Goal: Task Accomplishment & Management: Complete application form

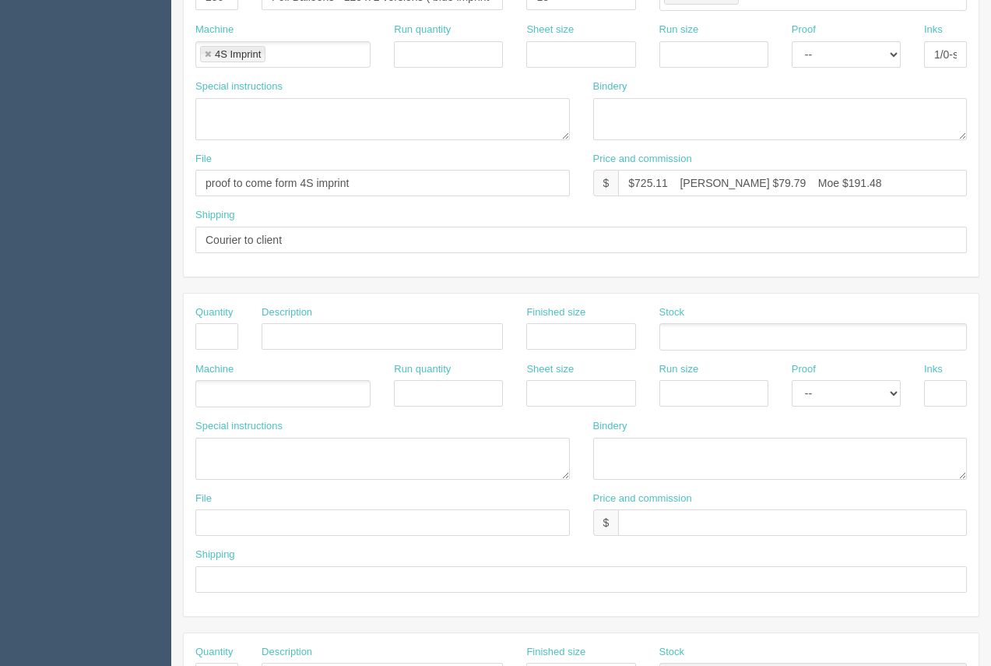
scroll to position [390, 0]
drag, startPoint x: 667, startPoint y: 184, endPoint x: 635, endPoint y: 184, distance: 31.9
click at [635, 184] on input "$725.11 [PERSON_NAME] $79.79 Moe $191.48" at bounding box center [792, 185] width 349 height 26
type input "$536.89 [PERSON_NAME] $79.79 Moe $191.48"
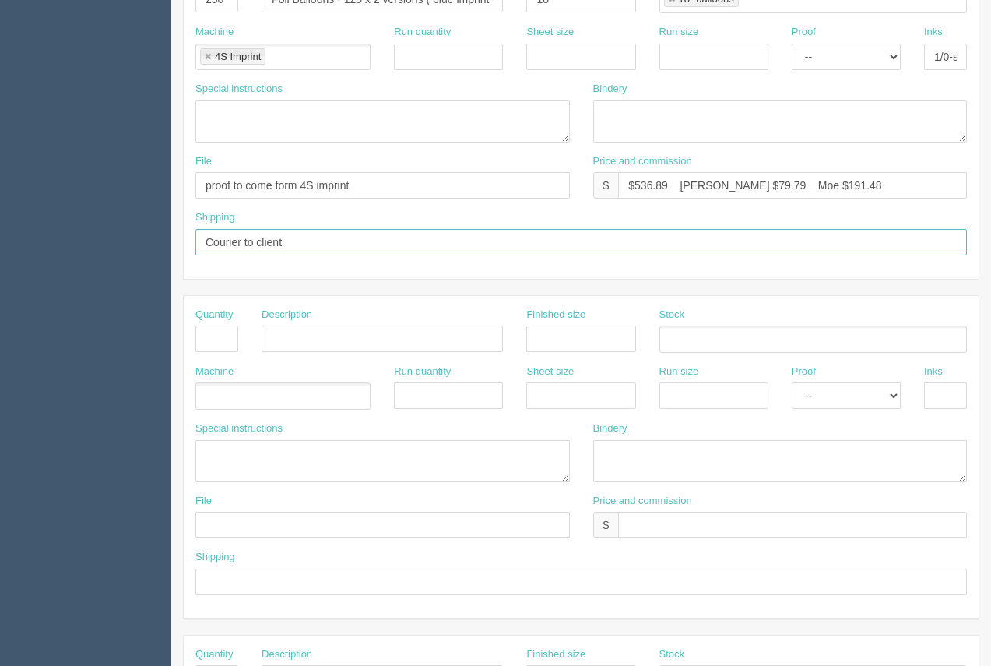
click at [318, 246] on input "Courier to client" at bounding box center [581, 242] width 772 height 26
drag, startPoint x: 301, startPoint y: 248, endPoint x: 167, endPoint y: 235, distance: 133.8
click at [118, 228] on section "Dockets Estimates Customers" at bounding box center [495, 336] width 991 height 1375
paste input "[PERSON_NAME] and ship to Village Honda - [STREET_ADDRESS]"
drag, startPoint x: 336, startPoint y: 245, endPoint x: 290, endPoint y: 248, distance: 45.3
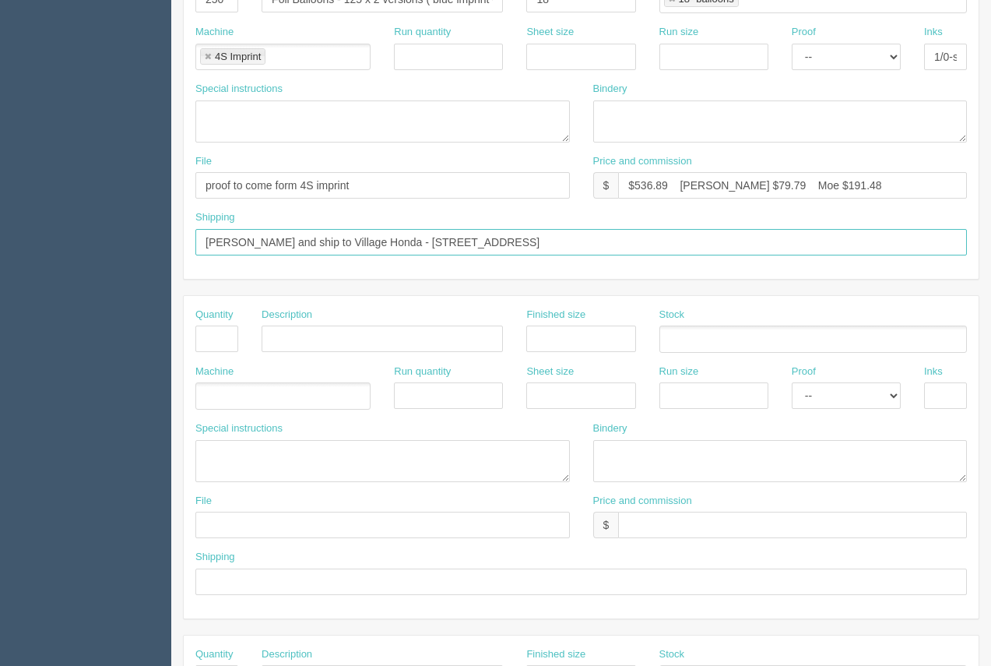
click at [286, 245] on input "[PERSON_NAME] and ship to Village Honda - [STREET_ADDRESS]" at bounding box center [581, 242] width 772 height 26
click at [584, 241] on input "[PERSON_NAME] at [GEOGRAPHIC_DATA] - [STREET_ADDRESS]" at bounding box center [581, 242] width 772 height 26
click at [493, 247] on input "[PERSON_NAME] at [GEOGRAPHIC_DATA] - [STREET_ADDRESS][GEOGRAPHIC_DATA]'s card u…" at bounding box center [581, 242] width 772 height 26
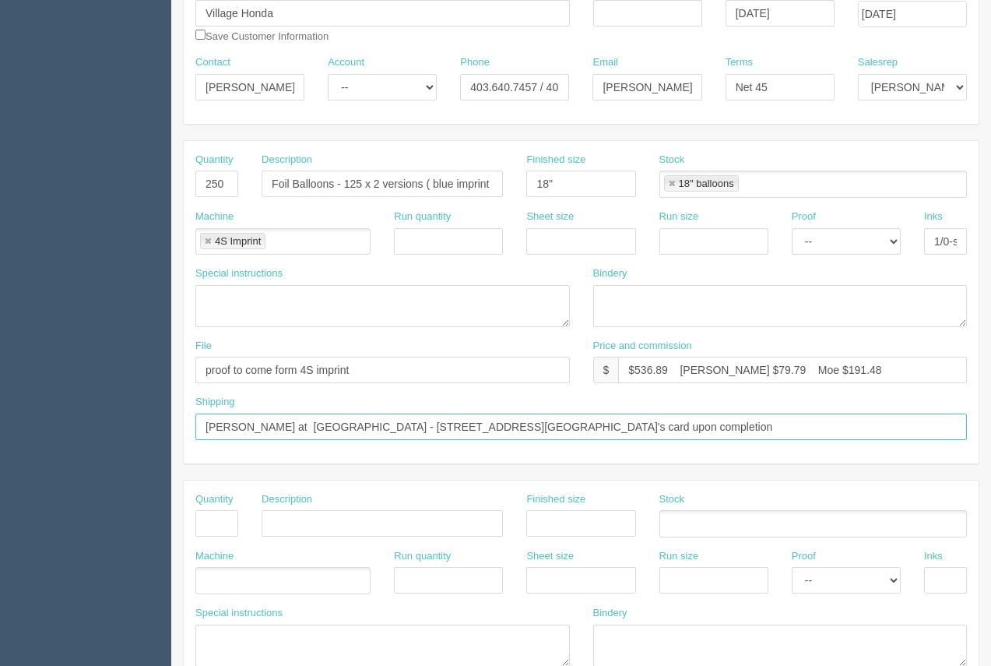
scroll to position [188, 0]
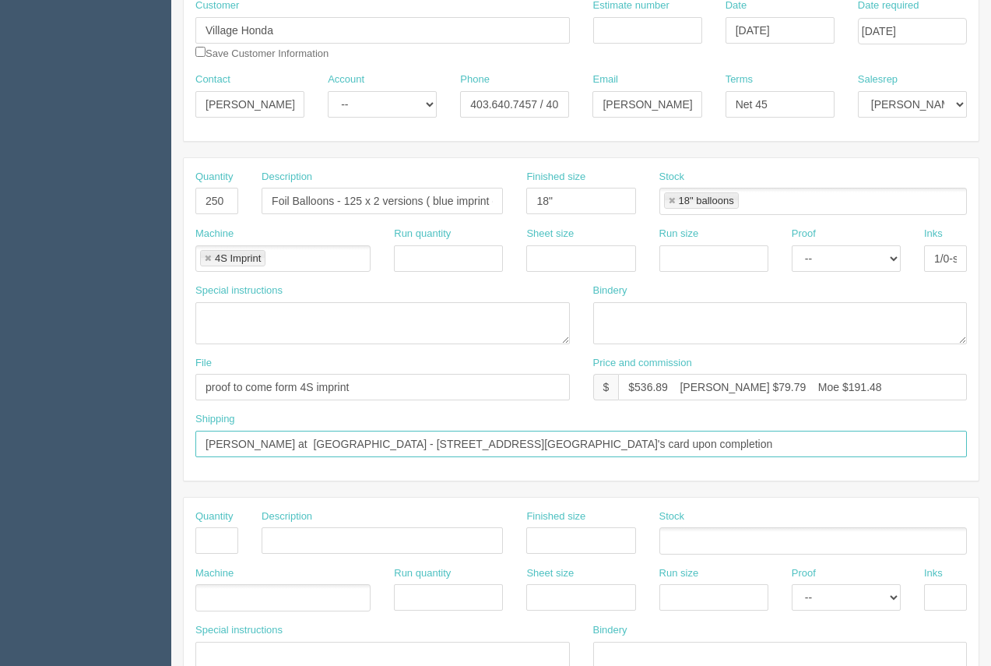
type input "[PERSON_NAME] at [GEOGRAPHIC_DATA] - [STREET_ADDRESS][GEOGRAPHIC_DATA]'s card u…"
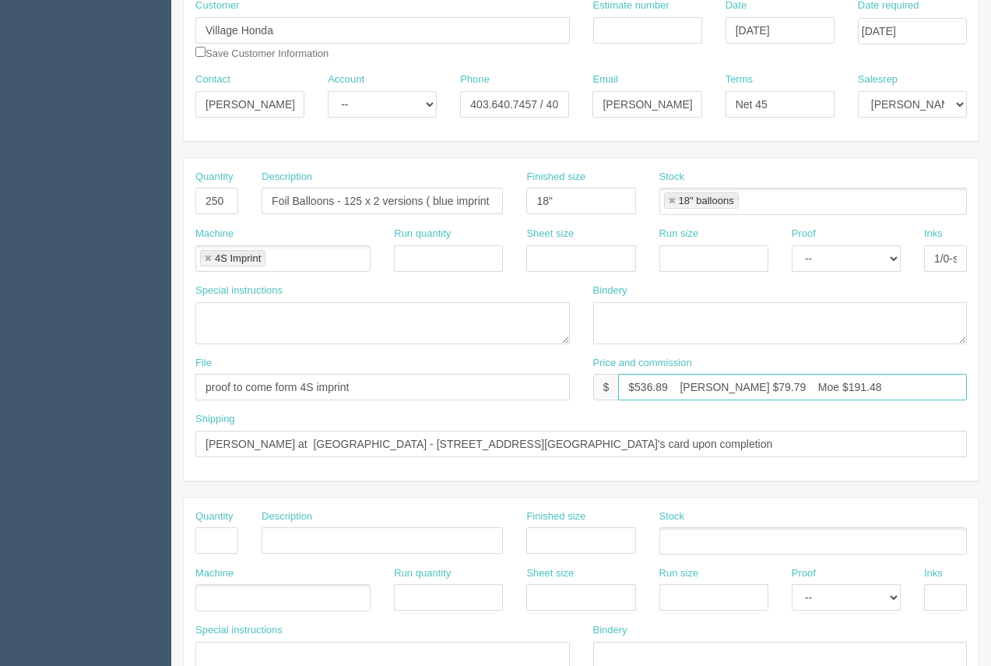
drag, startPoint x: 734, startPoint y: 392, endPoint x: 707, endPoint y: 383, distance: 28.1
click at [707, 383] on input "$536.89 [PERSON_NAME] $79.79 Moe $191.48" at bounding box center [792, 387] width 349 height 26
drag, startPoint x: 808, startPoint y: 386, endPoint x: 782, endPoint y: 385, distance: 25.7
click at [782, 385] on input "$536.89 [PERSON_NAME] $58.34 Moe $191.48" at bounding box center [792, 387] width 349 height 26
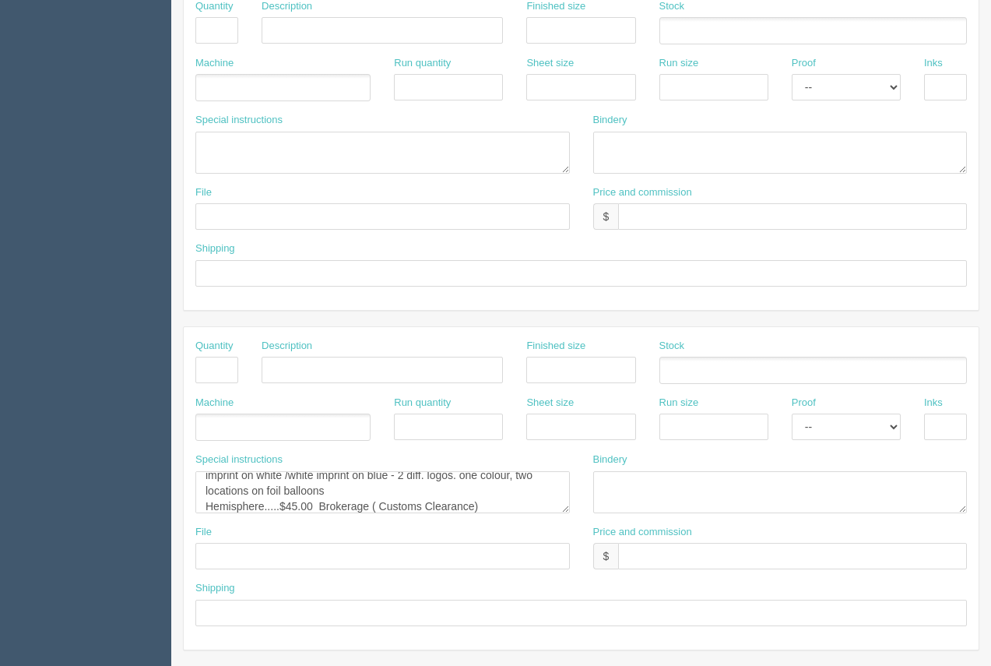
scroll to position [748, 0]
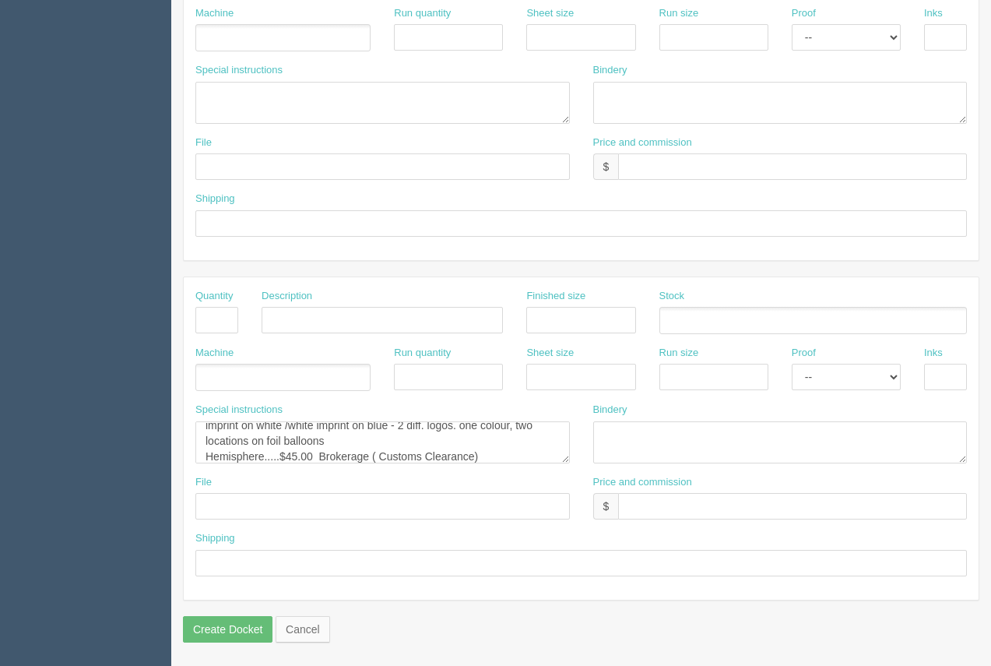
type input "$536.89 [PERSON_NAME] $58.34 Moe $140.00"
click at [289, 455] on textarea "4S Imprint....$247.50 2250 - 12" balloons.1125 x 2 versions ( blue imprint on w…" at bounding box center [382, 442] width 375 height 42
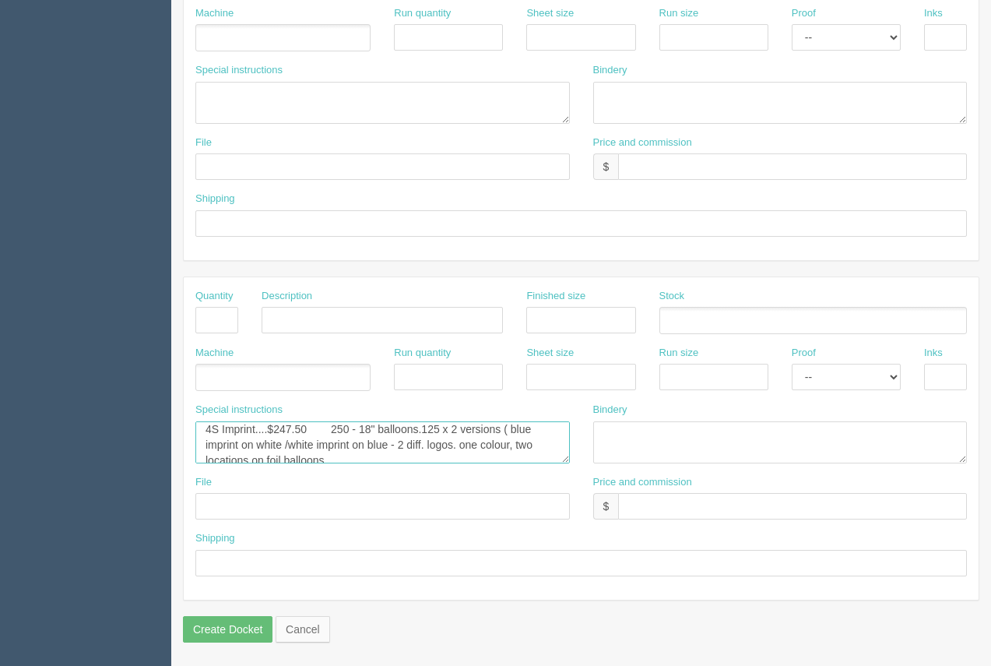
scroll to position [0, 0]
drag, startPoint x: 308, startPoint y: 428, endPoint x: 282, endPoint y: 427, distance: 26.5
click at [282, 427] on textarea "4S Imprint....$247.50 2250 - 12" balloons.1125 x 2 versions ( blue imprint on w…" at bounding box center [382, 442] width 375 height 42
click at [430, 445] on textarea "4S Imprint....$247.50 2250 - 12" balloons.1125 x 2 versions ( blue imprint on w…" at bounding box center [382, 442] width 375 height 42
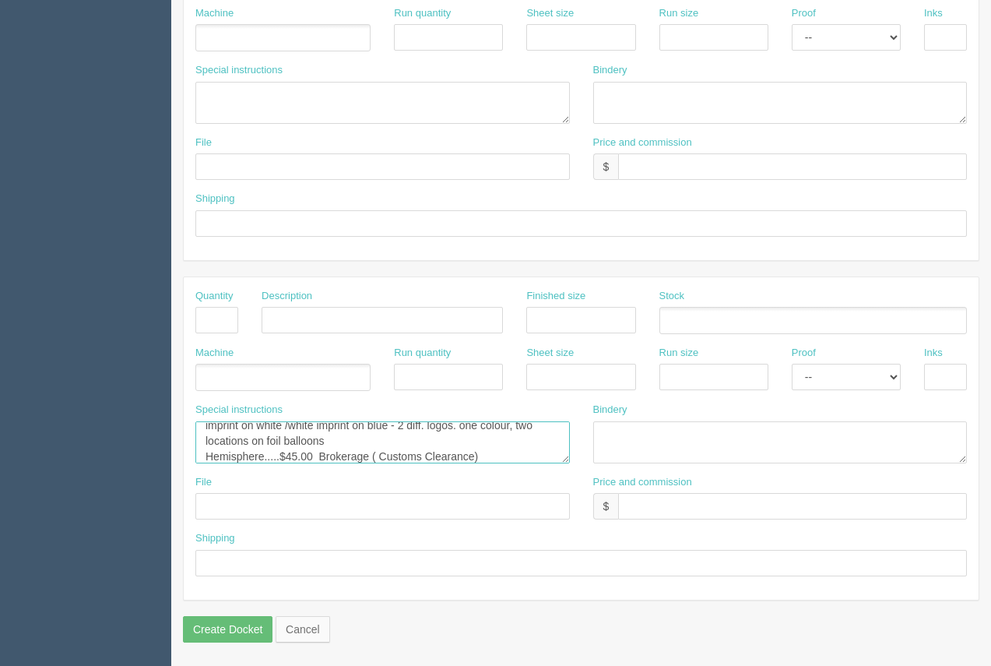
click at [455, 428] on textarea "4S Imprint....$247.50 2250 - 12" balloons.1125 x 2 versions ( blue imprint on w…" at bounding box center [382, 442] width 375 height 42
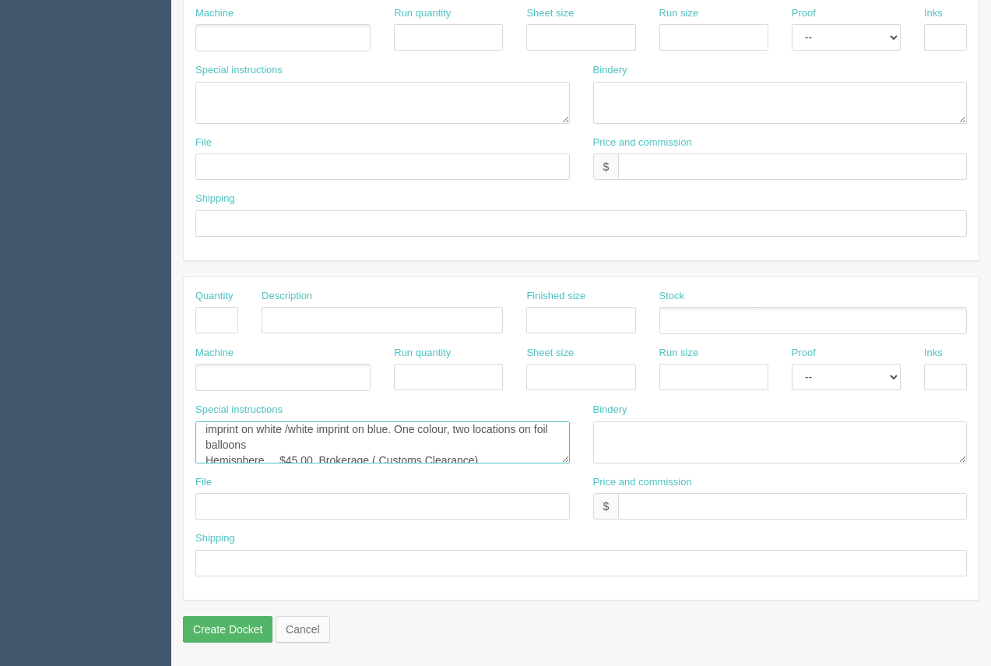
type textarea "4S Imprint....$172.50 250 - 18" balloons.125 x 2 versions ( blue imprint on whi…"
click at [229, 633] on input "Create Docket" at bounding box center [228, 629] width 90 height 26
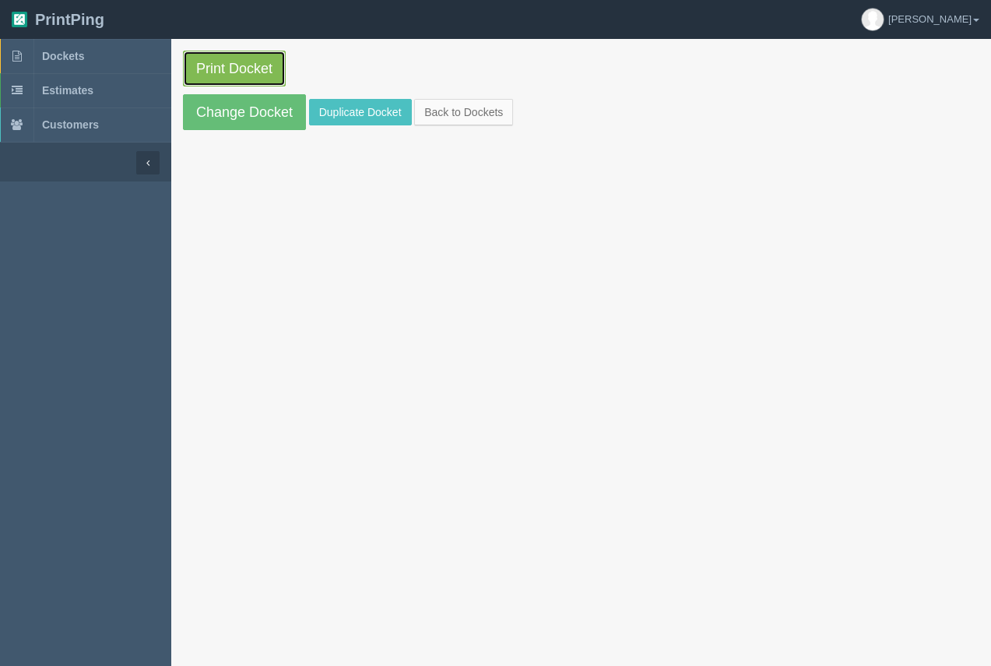
click at [252, 67] on link "Print Docket" at bounding box center [234, 69] width 103 height 36
click at [68, 50] on span "Dockets" at bounding box center [63, 56] width 42 height 12
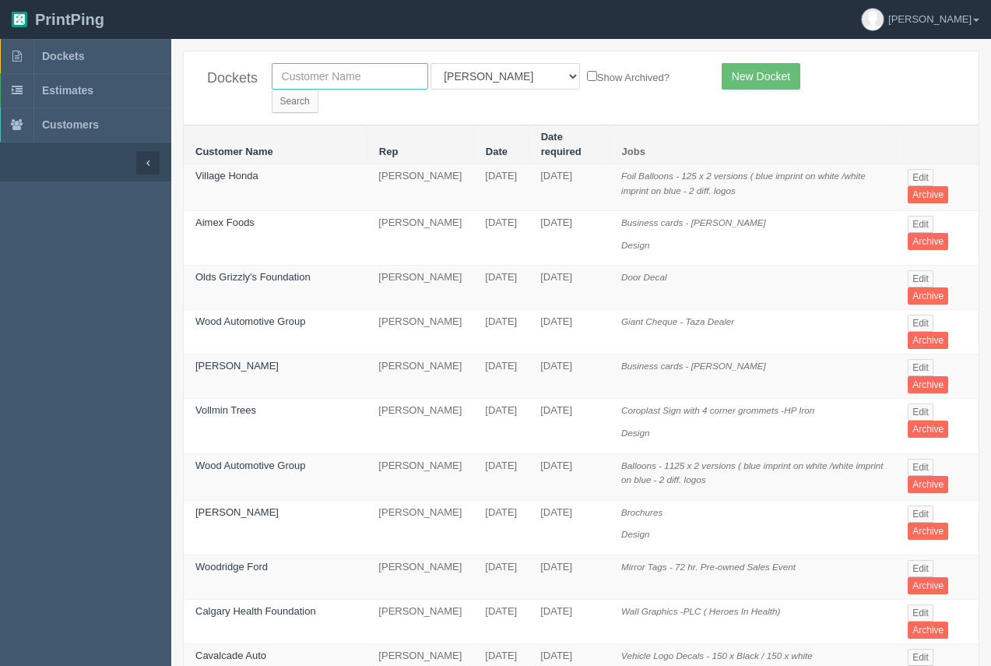
click at [409, 77] on input "text" at bounding box center [350, 76] width 157 height 26
type input "[PERSON_NAME] guns"
click at [318, 90] on input "Search" at bounding box center [295, 101] width 47 height 23
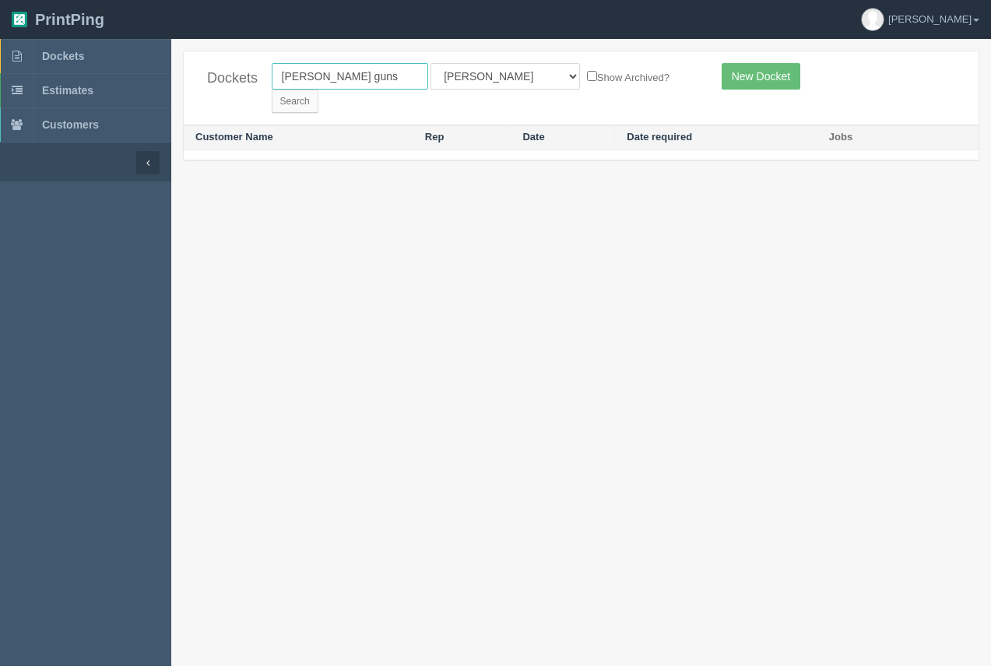
click at [362, 82] on input "[PERSON_NAME] guns" at bounding box center [350, 76] width 157 height 26
type input "[PERSON_NAME]"
click at [272, 90] on input "Search" at bounding box center [295, 101] width 47 height 23
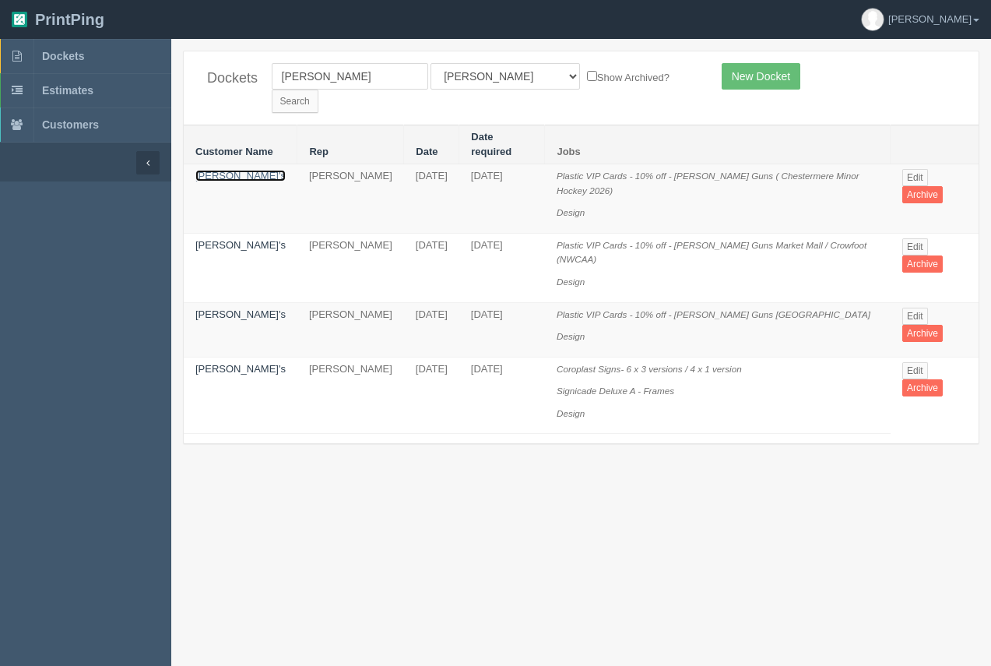
click at [209, 170] on link "Tommy Gun's" at bounding box center [240, 176] width 90 height 12
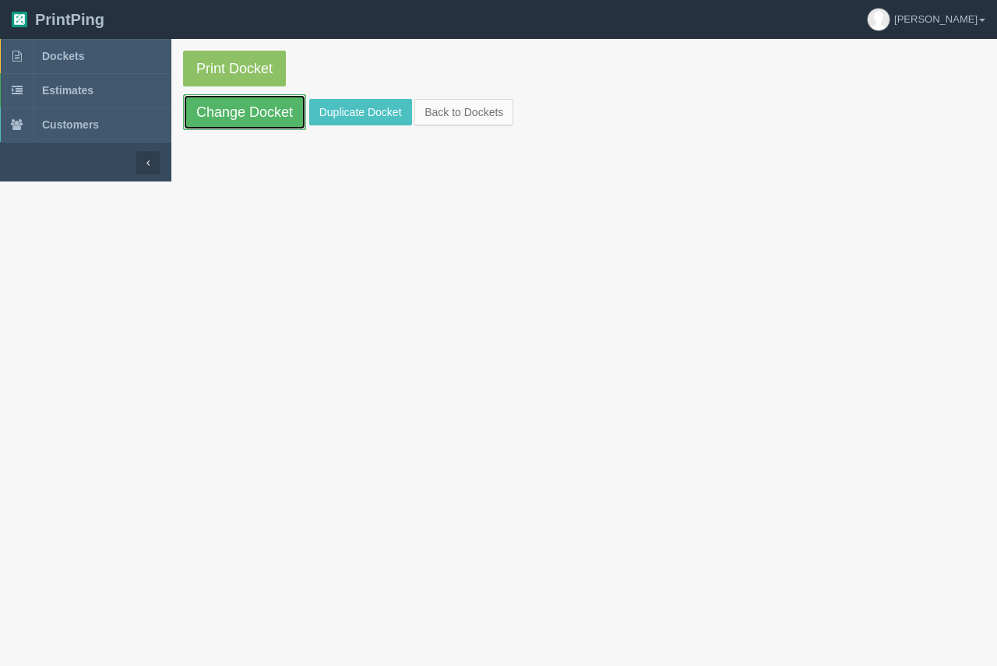
click at [221, 121] on link "Change Docket" at bounding box center [244, 112] width 123 height 36
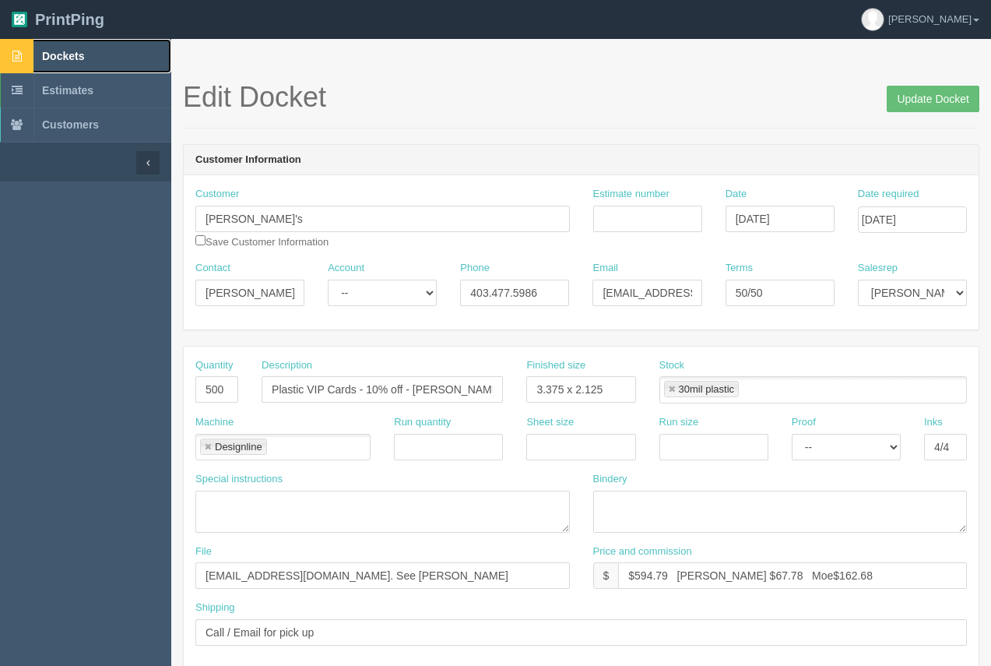
click at [80, 58] on span "Dockets" at bounding box center [63, 56] width 42 height 12
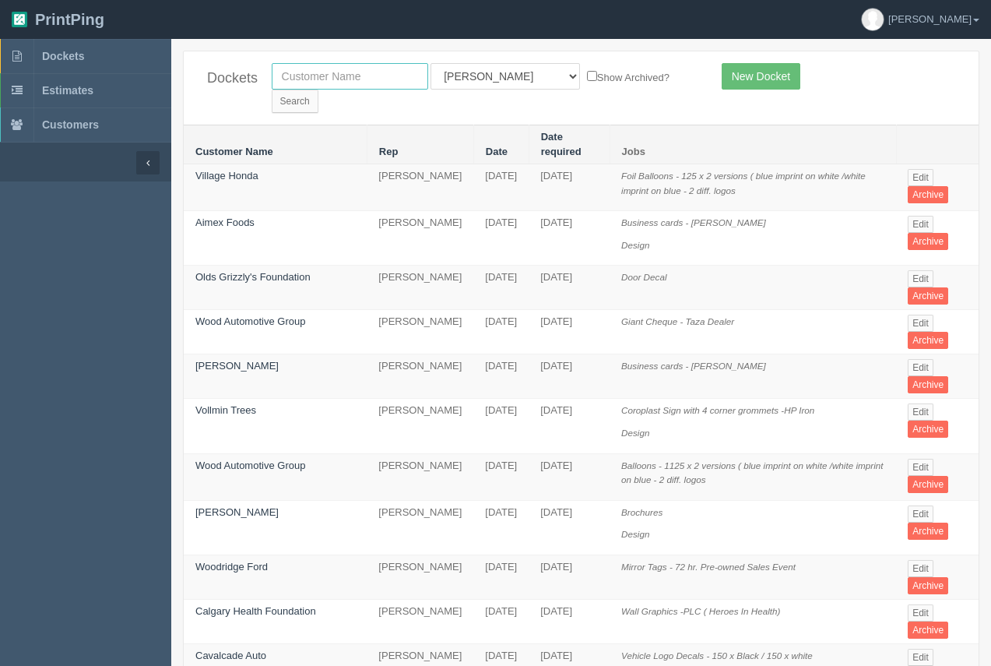
click at [330, 81] on input "text" at bounding box center [350, 76] width 157 height 26
drag, startPoint x: 303, startPoint y: 77, endPoint x: 227, endPoint y: 79, distance: 76.3
click at [227, 79] on div "Dockets gali All Users Ali Ali Test 1 Aly Amy Ankit Arif Brandon Dan France Gre…" at bounding box center [581, 87] width 795 height 73
type input "calgary pain"
click at [318, 90] on input "Search" at bounding box center [295, 101] width 47 height 23
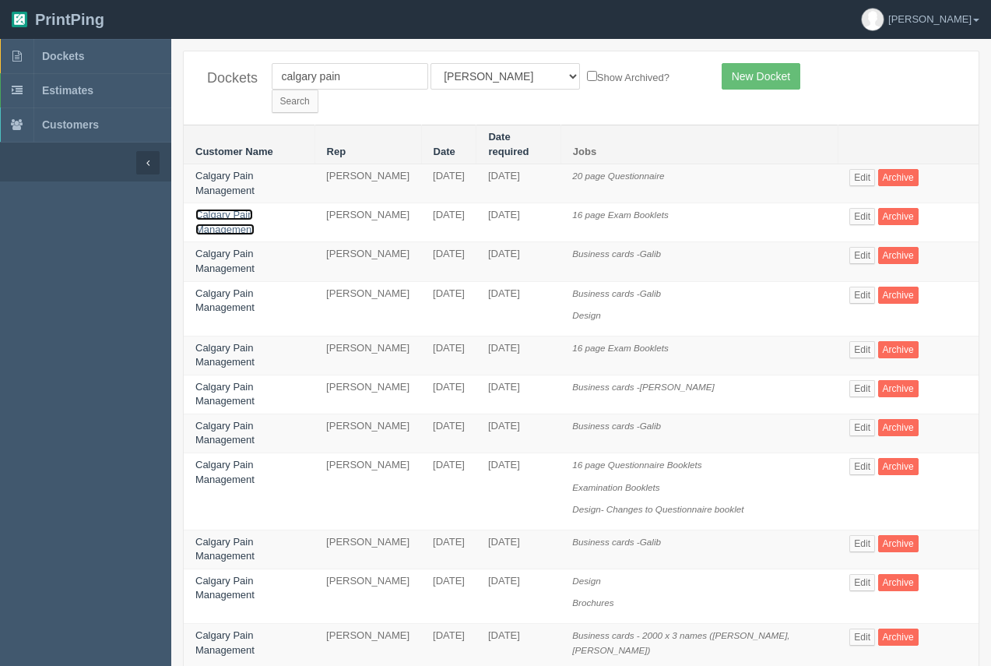
click at [219, 209] on link "Calgary Pain Management" at bounding box center [224, 222] width 59 height 26
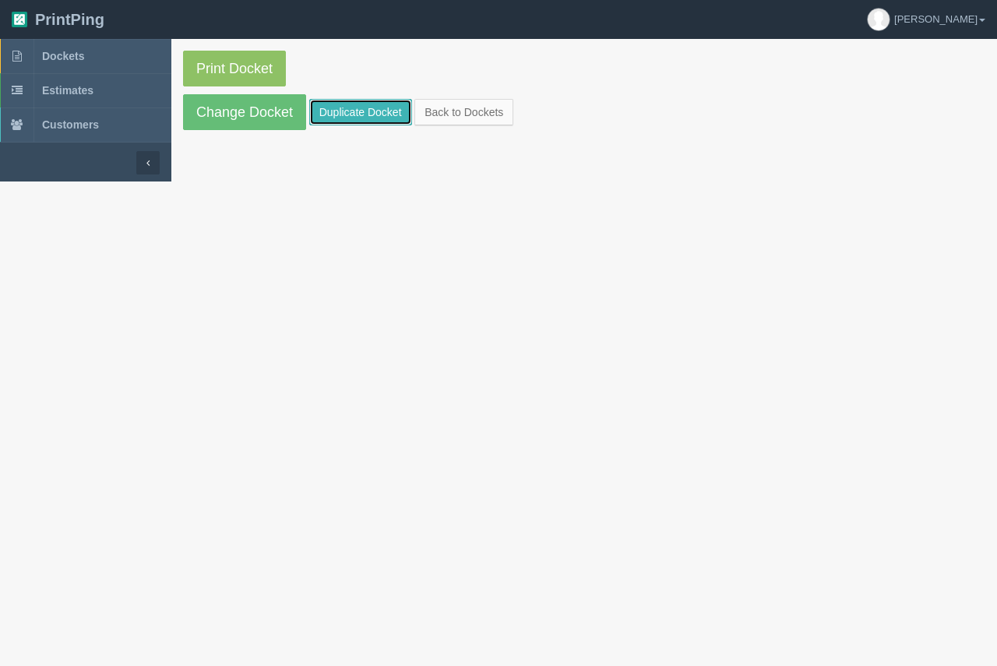
click at [375, 107] on link "Duplicate Docket" at bounding box center [360, 112] width 103 height 26
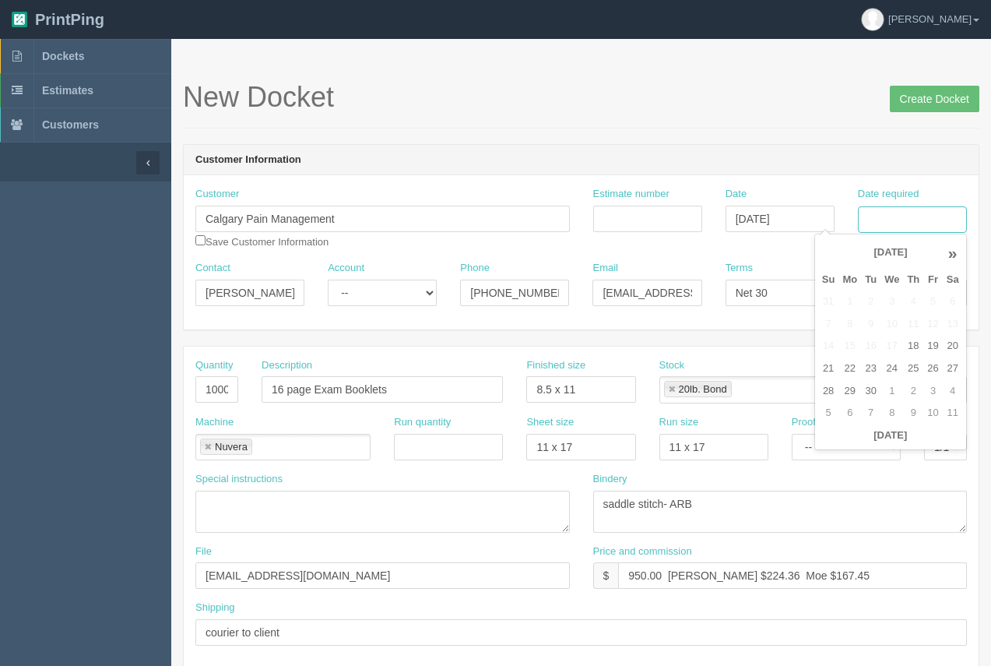
click at [879, 227] on input "Date required" at bounding box center [912, 219] width 109 height 26
click at [847, 346] on td "15" at bounding box center [850, 346] width 23 height 23
click at [933, 378] on td "26" at bounding box center [933, 368] width 19 height 23
type input "[DATE]"
click at [773, 94] on h1 "New Docket Create Docket" at bounding box center [581, 97] width 797 height 31
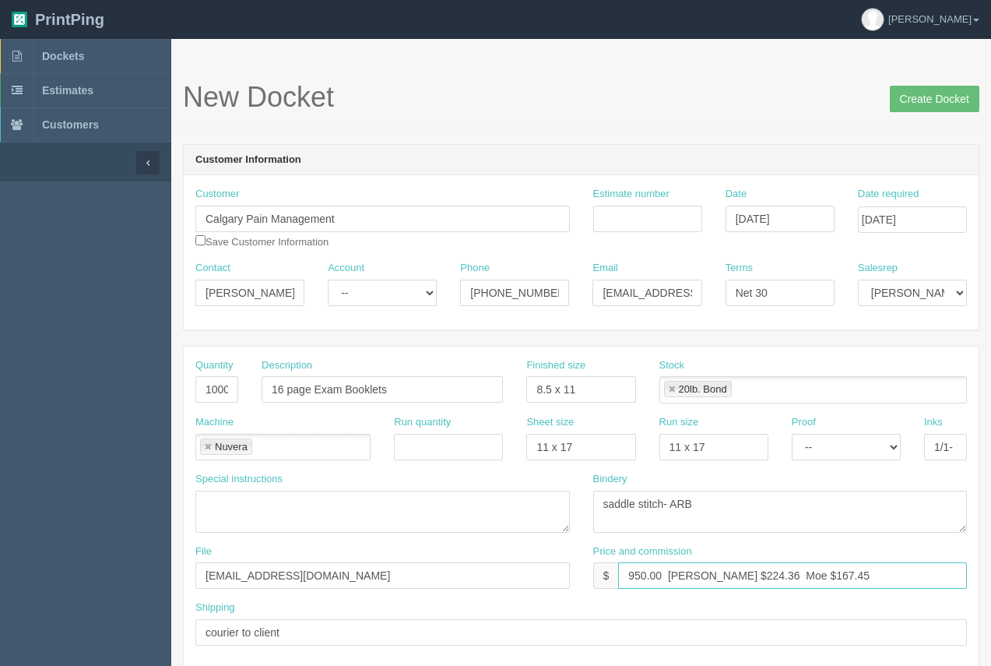
drag, startPoint x: 727, startPoint y: 578, endPoint x: 700, endPoint y: 571, distance: 27.4
click at [700, 571] on input "950.00 Arif $224.36 Moe $167.45" at bounding box center [792, 575] width 349 height 26
click at [660, 573] on input "950.00 Arif $255.38 Moe $167.45" at bounding box center [792, 575] width 349 height 26
drag, startPoint x: 659, startPoint y: 573, endPoint x: 625, endPoint y: 568, distance: 34.7
click at [625, 568] on input "950.00 Arif $255.38 Moe $167.45" at bounding box center [792, 575] width 349 height 26
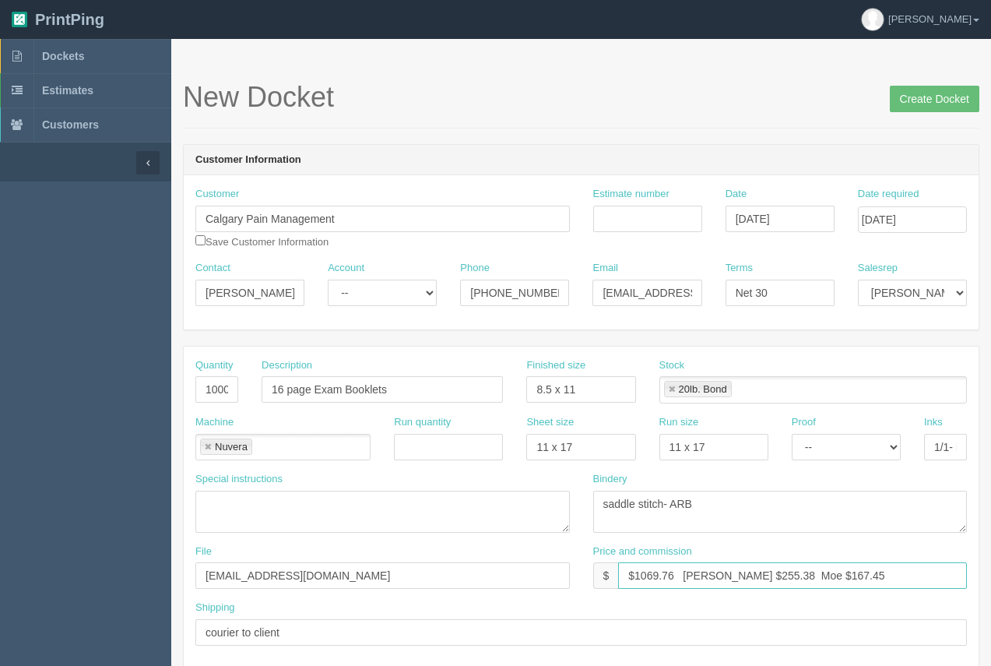
drag, startPoint x: 823, startPoint y: 575, endPoint x: 776, endPoint y: 579, distance: 46.9
click at [777, 578] on input "$1069.76 Arif $255.38 Moe $167.45" at bounding box center [792, 575] width 349 height 26
type input "$1069.76 [PERSON_NAME] $255.38 Moe $246.87"
click at [656, 209] on input "Estimate number" at bounding box center [647, 219] width 109 height 26
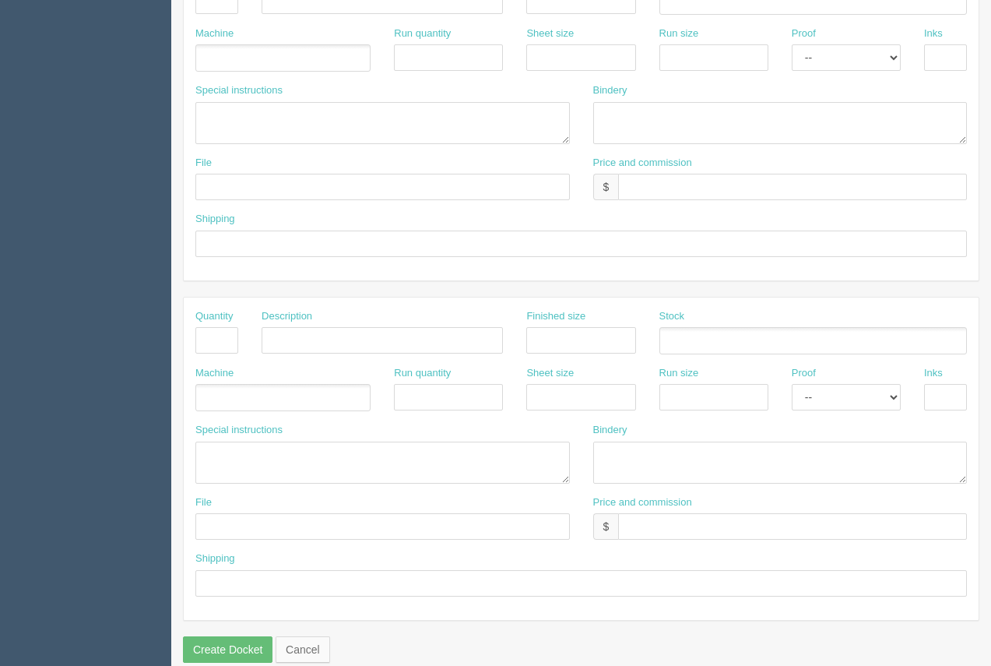
scroll to position [748, 0]
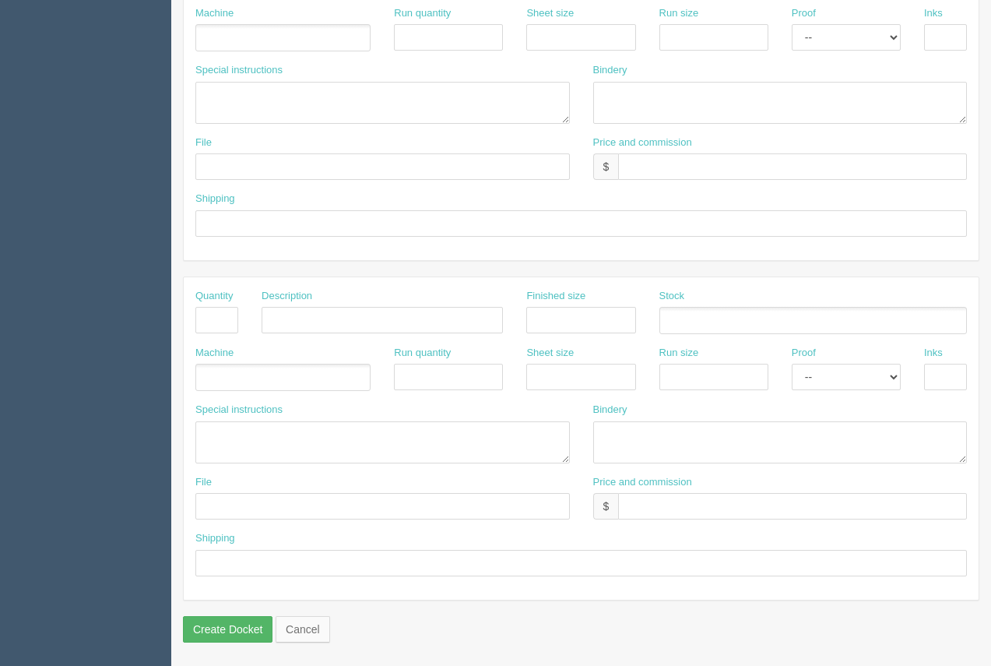
type input "92591"
drag, startPoint x: 211, startPoint y: 625, endPoint x: 200, endPoint y: 615, distance: 14.4
click at [209, 625] on input "Create Docket" at bounding box center [228, 629] width 90 height 26
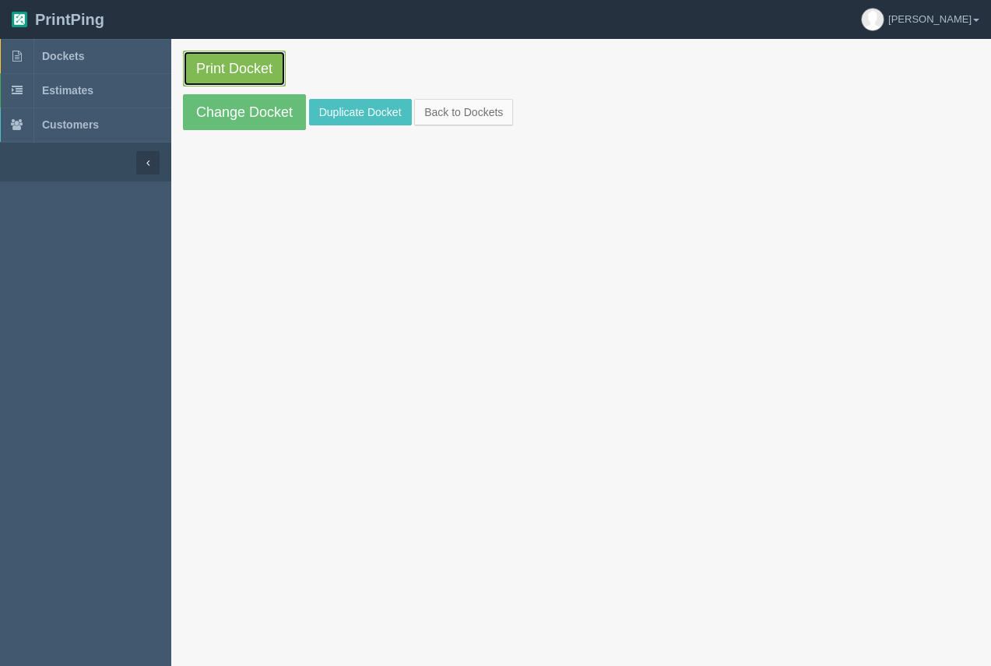
click at [222, 59] on link "Print Docket" at bounding box center [234, 69] width 103 height 36
click at [48, 50] on span "Dockets" at bounding box center [63, 56] width 42 height 12
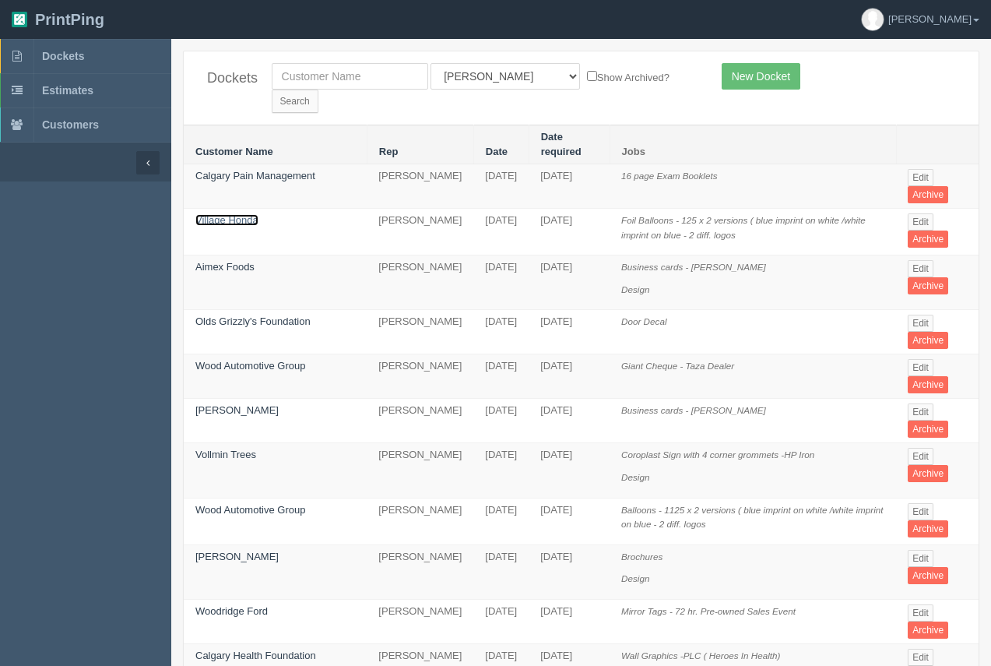
click at [233, 214] on link "Village Honda" at bounding box center [226, 220] width 63 height 12
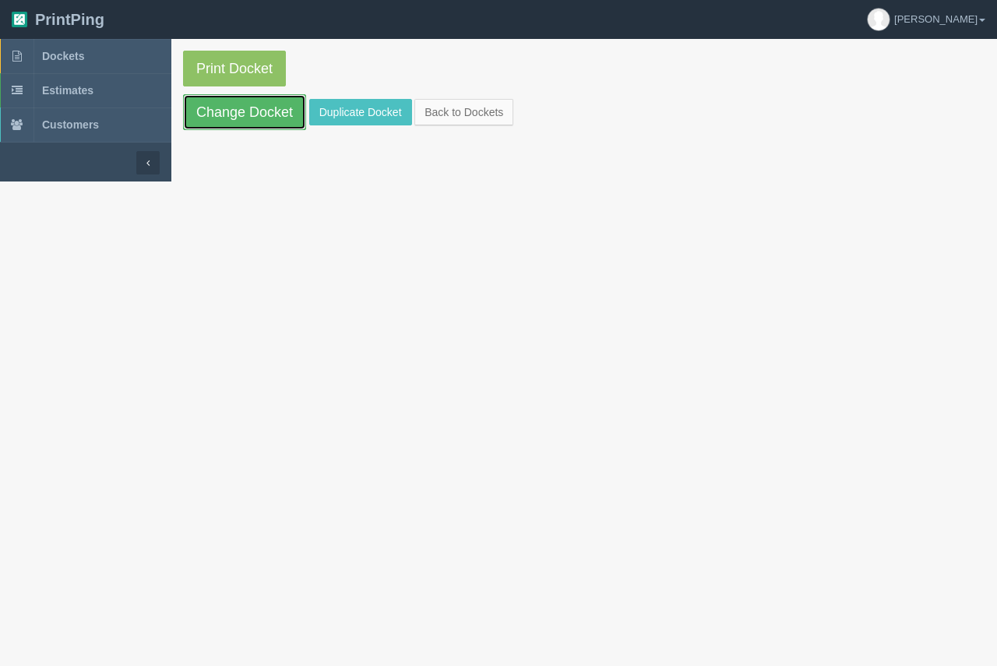
click at [247, 107] on link "Change Docket" at bounding box center [244, 112] width 123 height 36
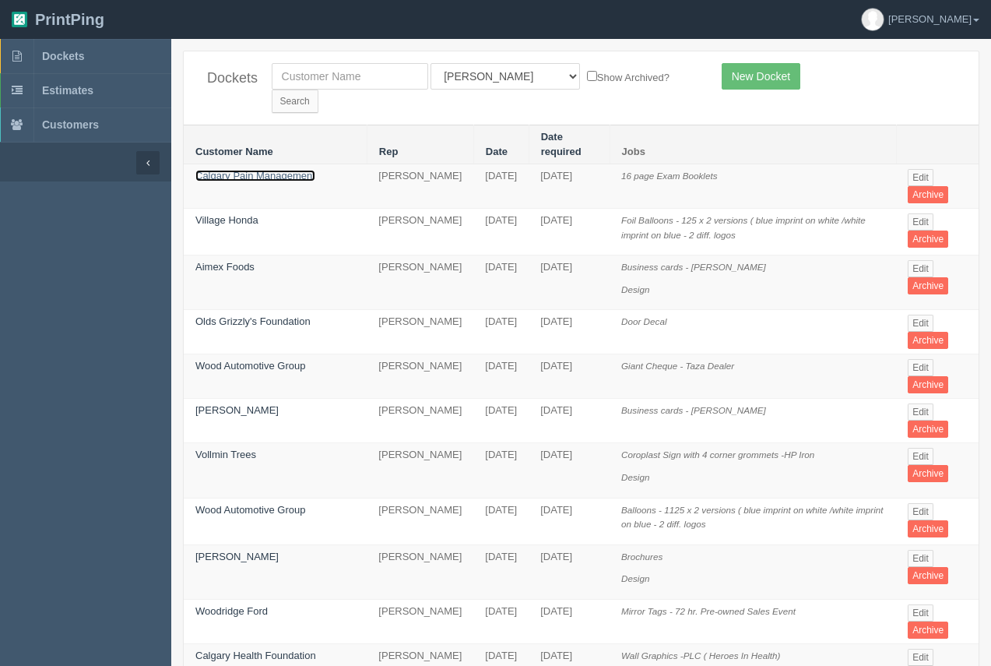
click at [246, 170] on link "Calgary Pain Management" at bounding box center [255, 176] width 120 height 12
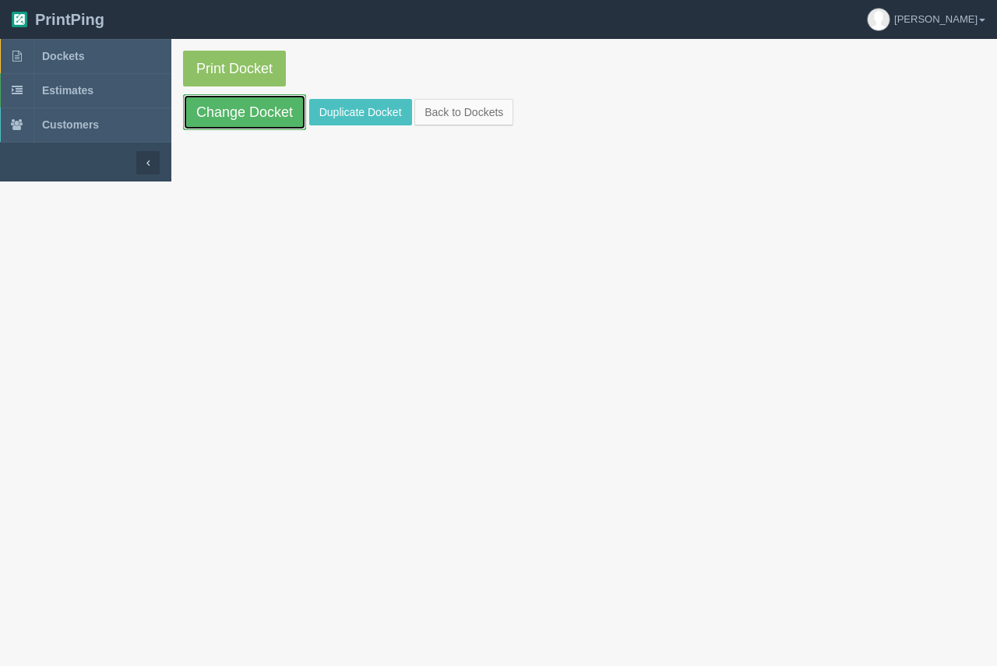
click at [243, 112] on link "Change Docket" at bounding box center [244, 112] width 123 height 36
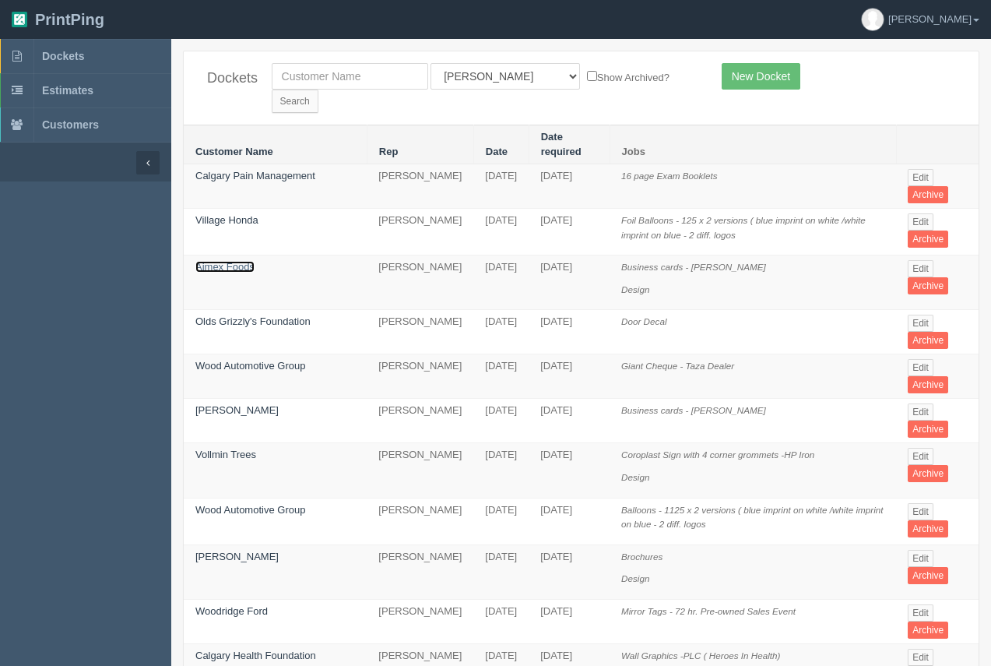
click at [230, 261] on link "Aimex Foods" at bounding box center [224, 267] width 59 height 12
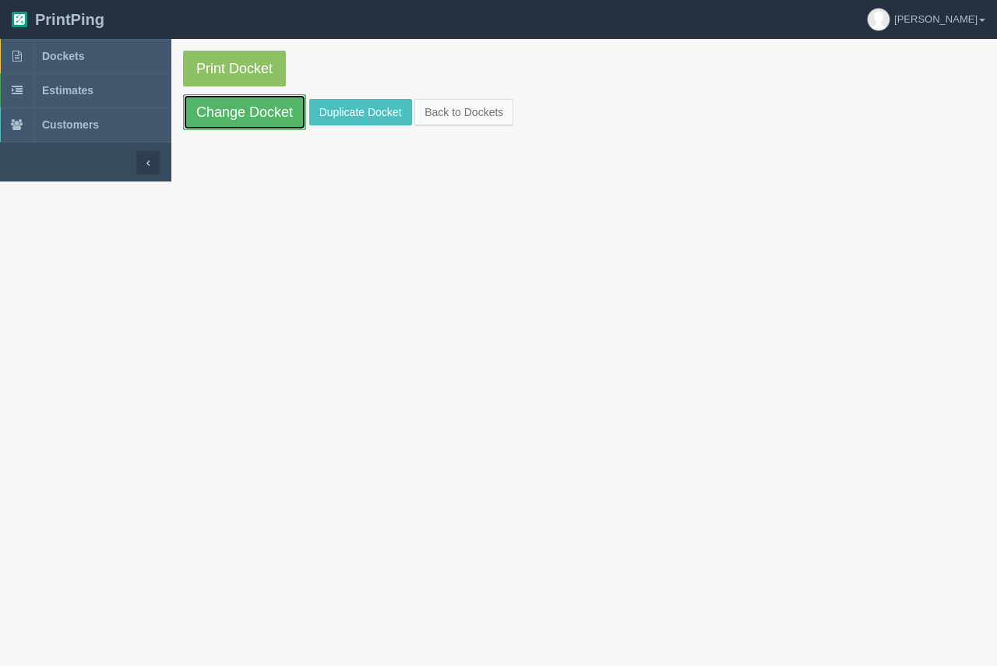
click at [219, 114] on link "Change Docket" at bounding box center [244, 112] width 123 height 36
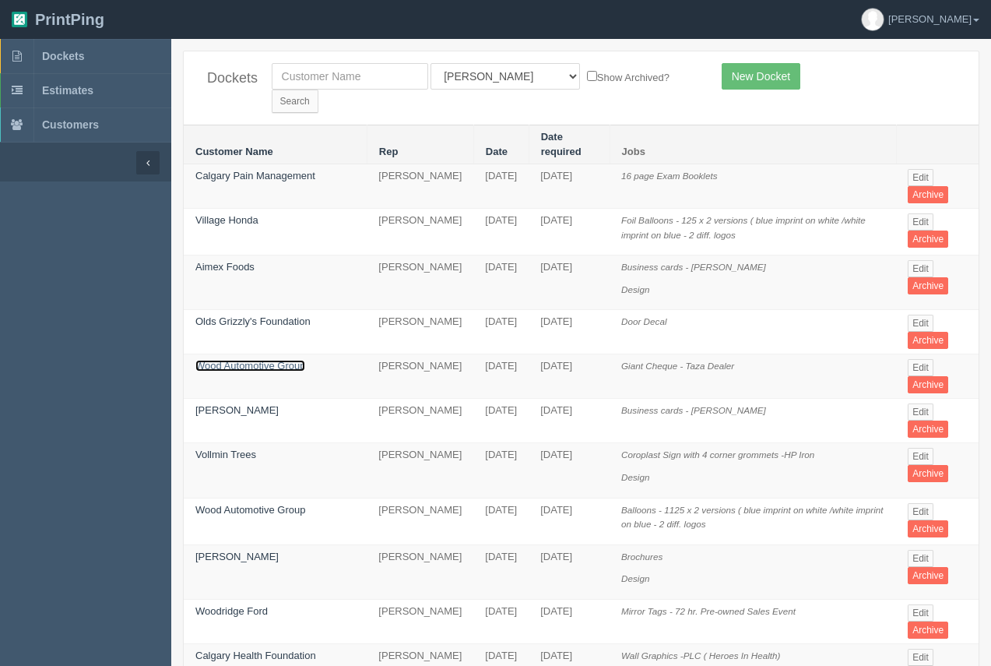
click at [250, 360] on link "Wood Automotive Group" at bounding box center [250, 366] width 110 height 12
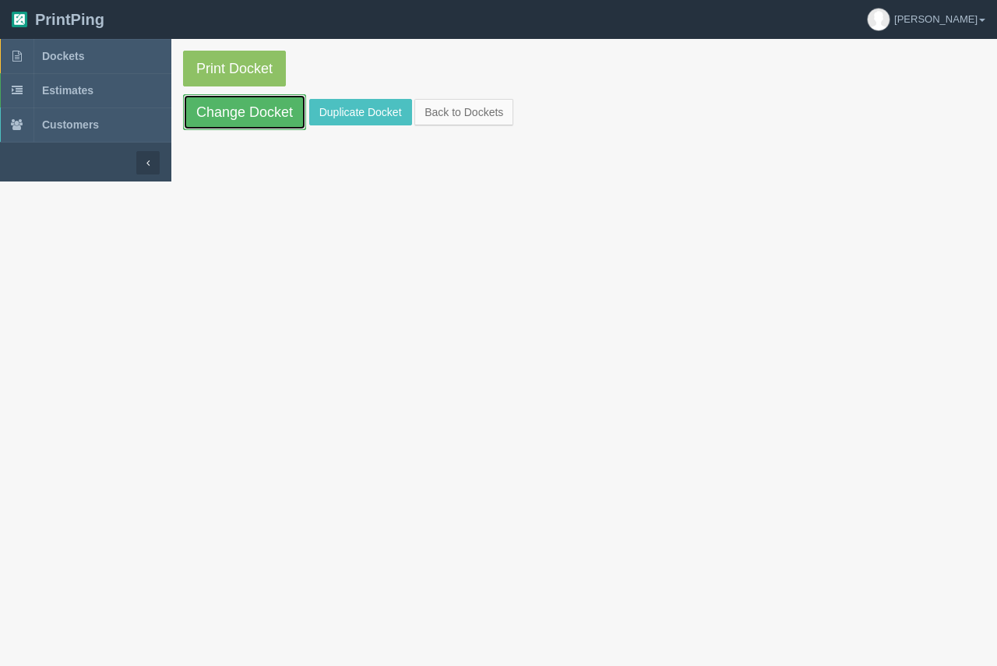
drag, startPoint x: 234, startPoint y: 122, endPoint x: 238, endPoint y: 139, distance: 17.0
click at [234, 123] on link "Change Docket" at bounding box center [244, 112] width 123 height 36
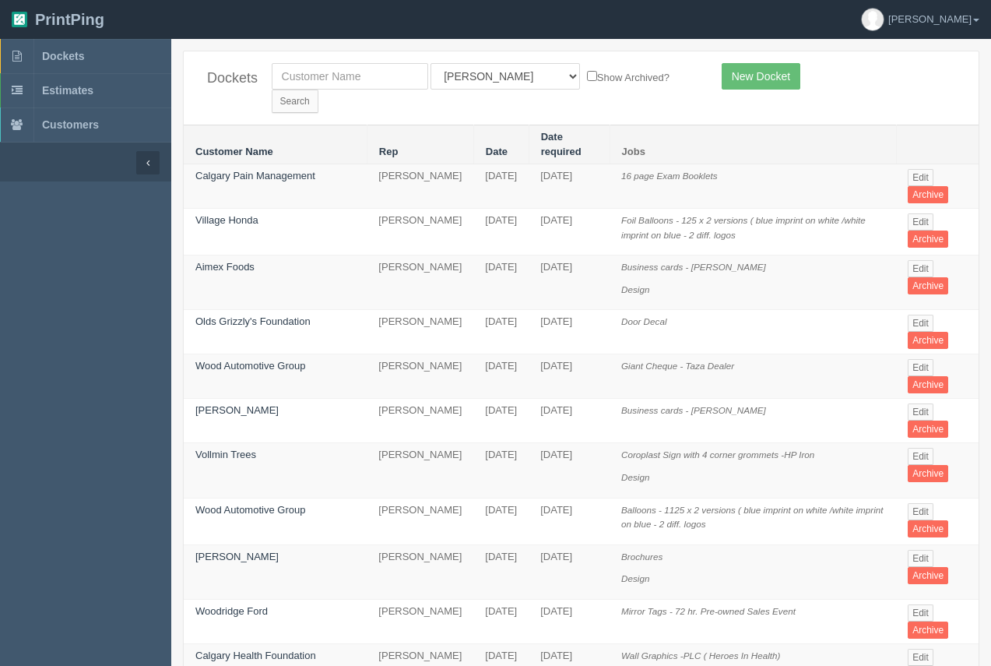
click at [319, 62] on div "Dockets All Users Ali Ali Test 1 Aly Amy Ankit Arif Brandon Dan France Greg Jim…" at bounding box center [581, 87] width 795 height 73
click at [321, 71] on input "text" at bounding box center [350, 76] width 157 height 26
type input "envision"
